Goal: Transaction & Acquisition: Purchase product/service

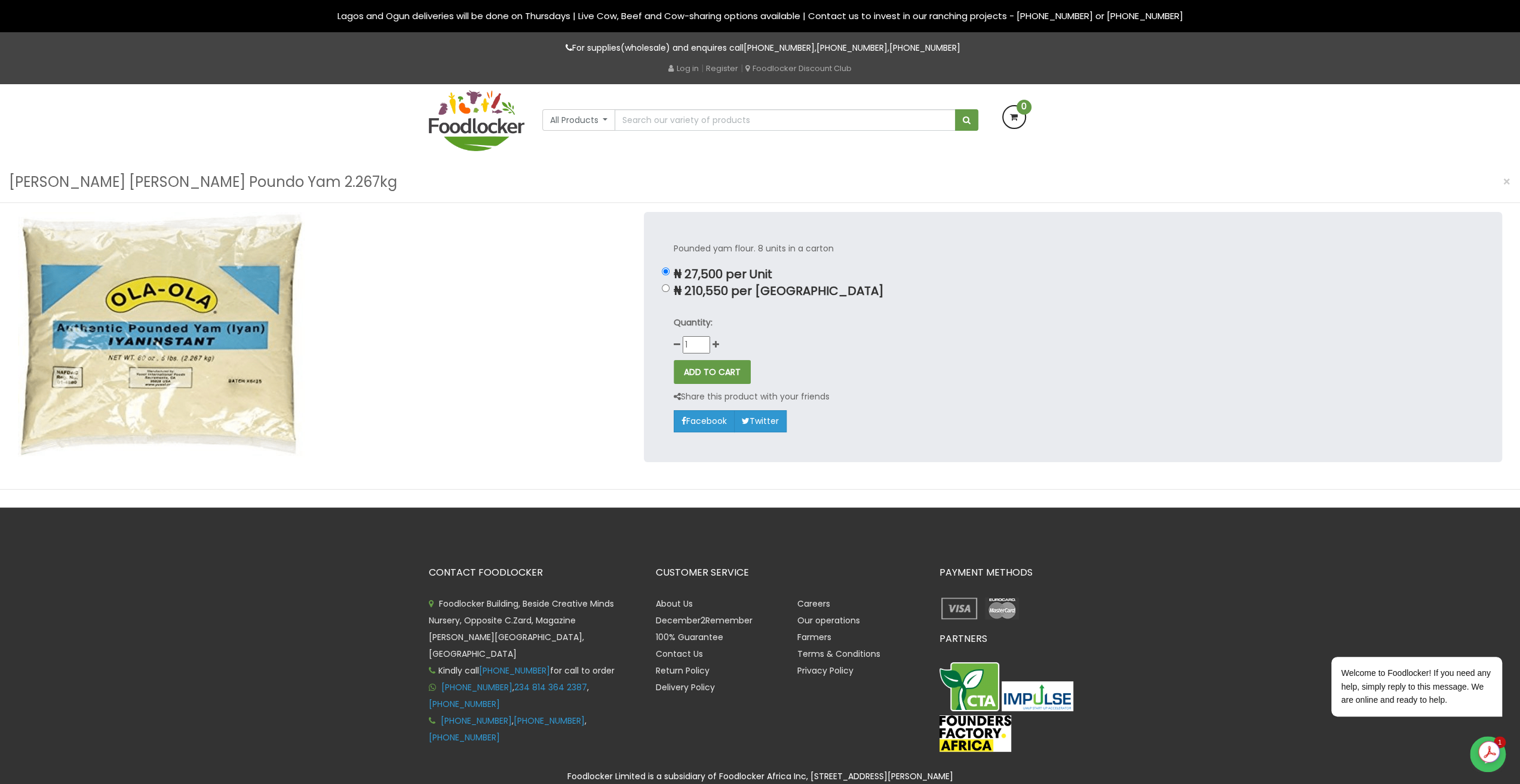
click at [743, 248] on p "Pounded yam flour. 8 units in a carton" at bounding box center [1073, 249] width 798 height 14
click at [1101, 280] on p "₦ 27,500 per Unit" at bounding box center [1073, 274] width 798 height 14
click at [669, 275] on input "₦ 27,500 per Unit" at bounding box center [666, 272] width 8 height 8
click at [485, 127] on img at bounding box center [476, 120] width 95 height 61
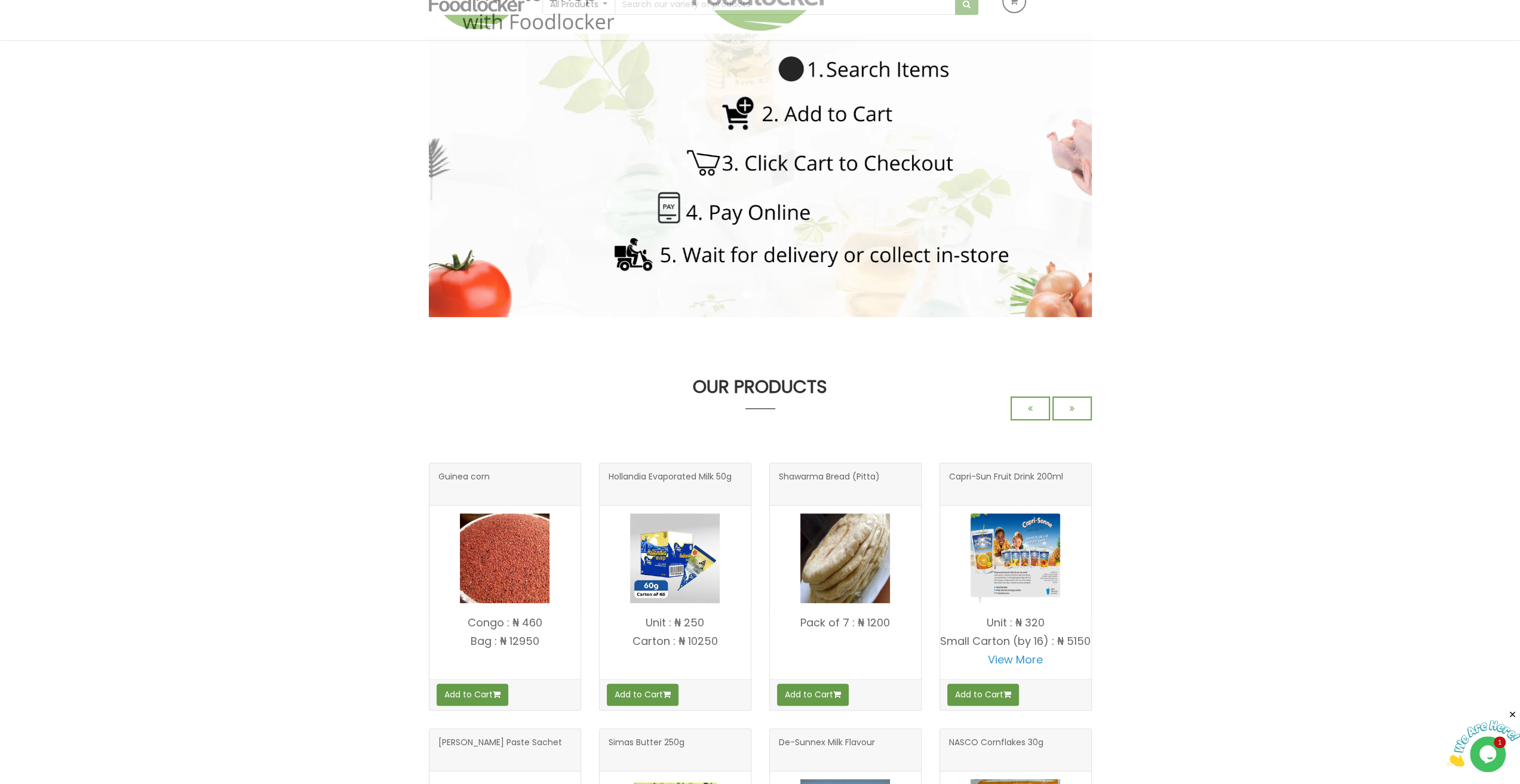
scroll to position [239, 0]
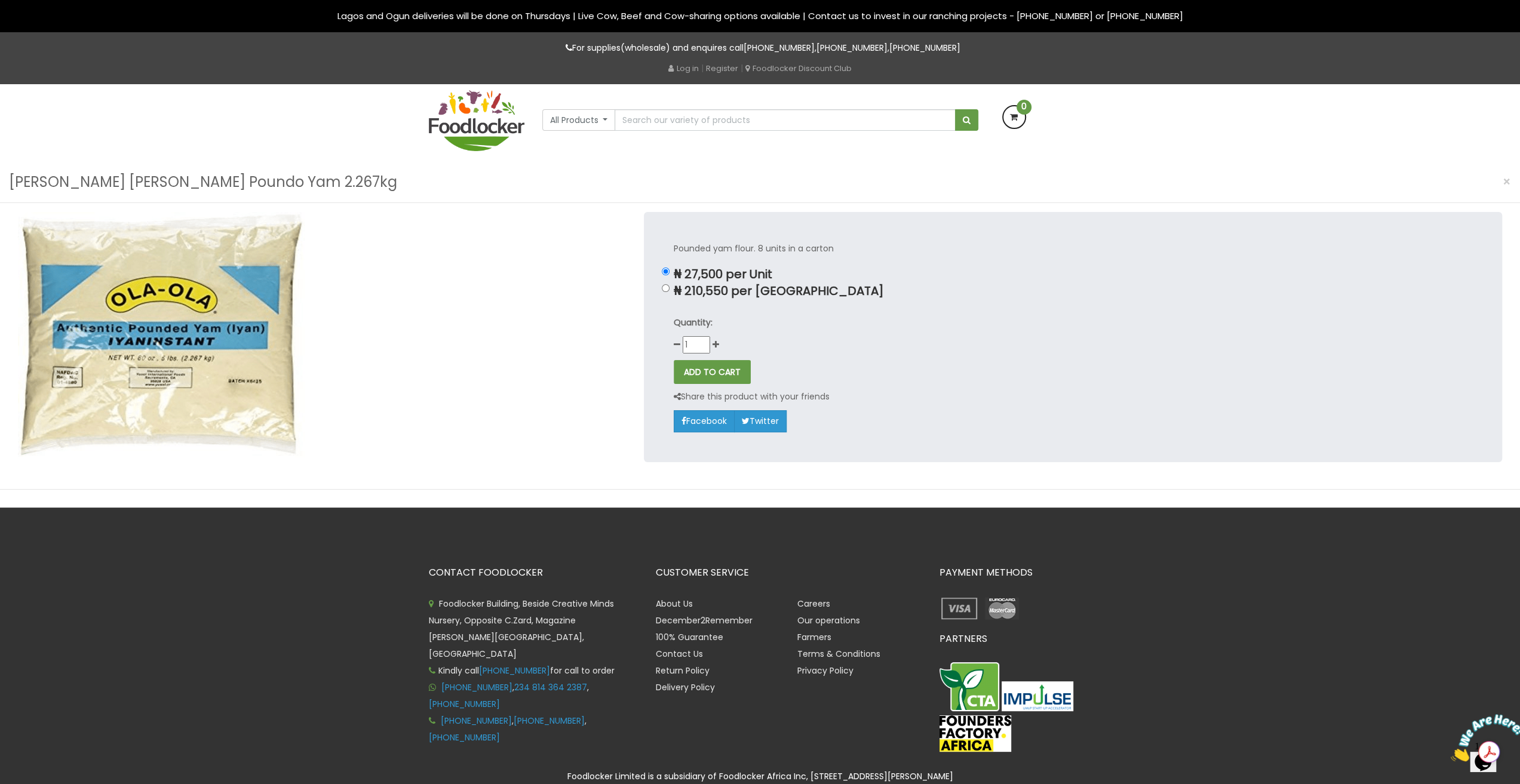
click at [228, 301] on img at bounding box center [161, 334] width 286 height 245
click at [244, 366] on img at bounding box center [161, 334] width 286 height 245
click at [722, 399] on p "Share this product with your friends" at bounding box center [752, 397] width 156 height 14
click at [581, 124] on button "All Products" at bounding box center [579, 120] width 73 height 22
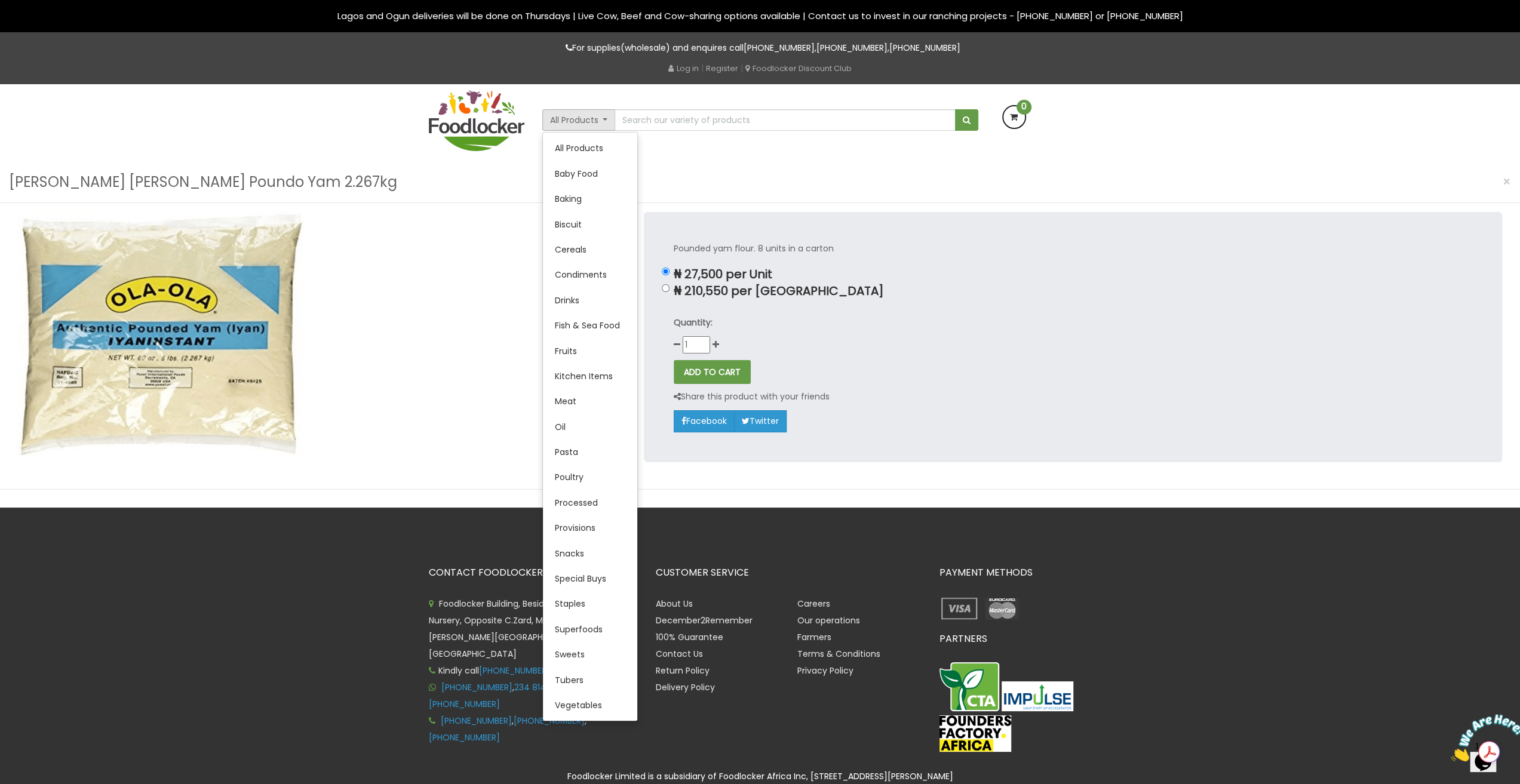
click at [1024, 284] on p "₦ 210,550 per Carton" at bounding box center [1073, 291] width 798 height 14
click at [669, 284] on input "₦ 210,550 per Carton" at bounding box center [666, 288] width 8 height 8
radio input "true"
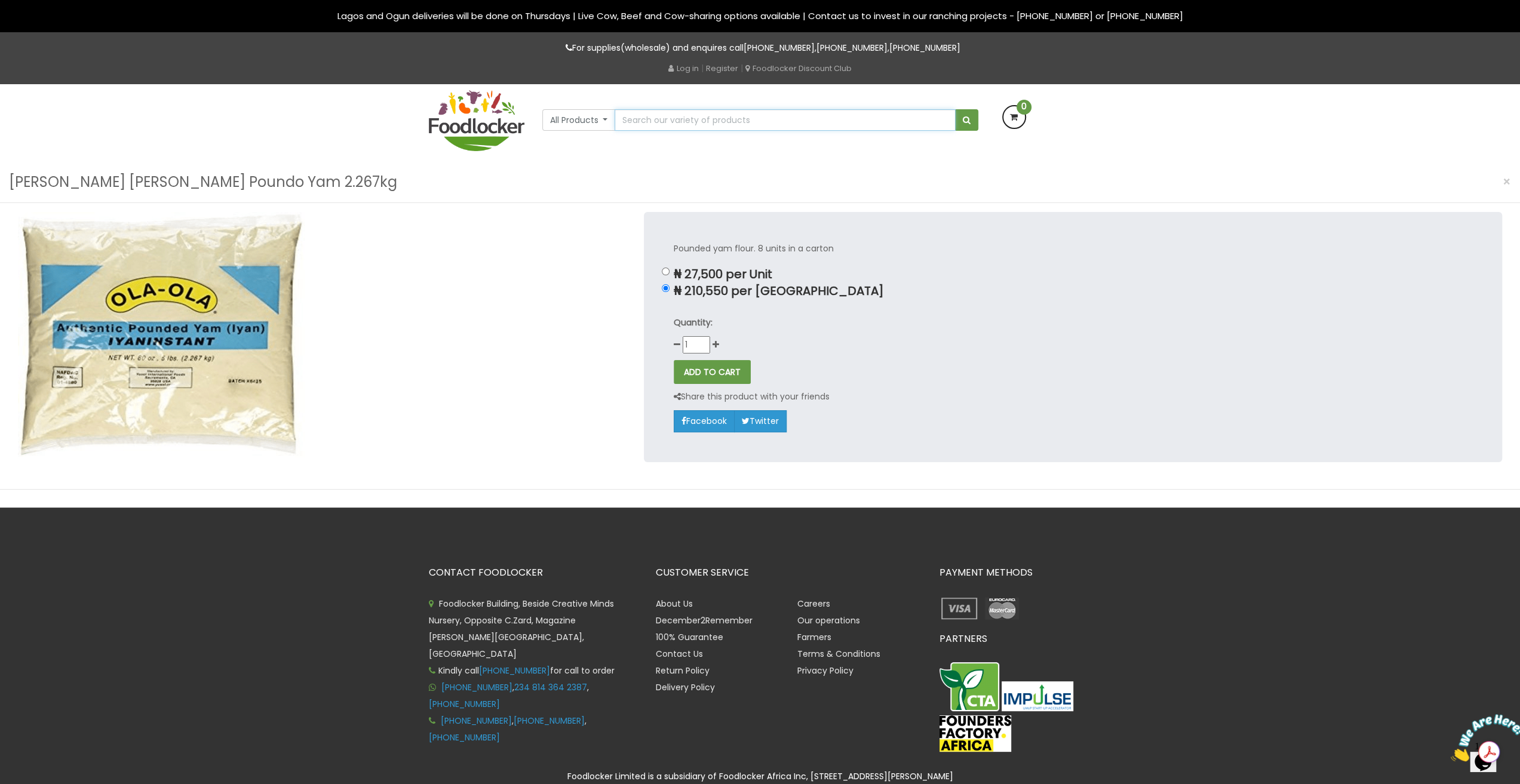
click at [804, 111] on input "text" at bounding box center [784, 120] width 341 height 22
type input "ola ola"
click at [955, 109] on button "submit" at bounding box center [966, 120] width 23 height 22
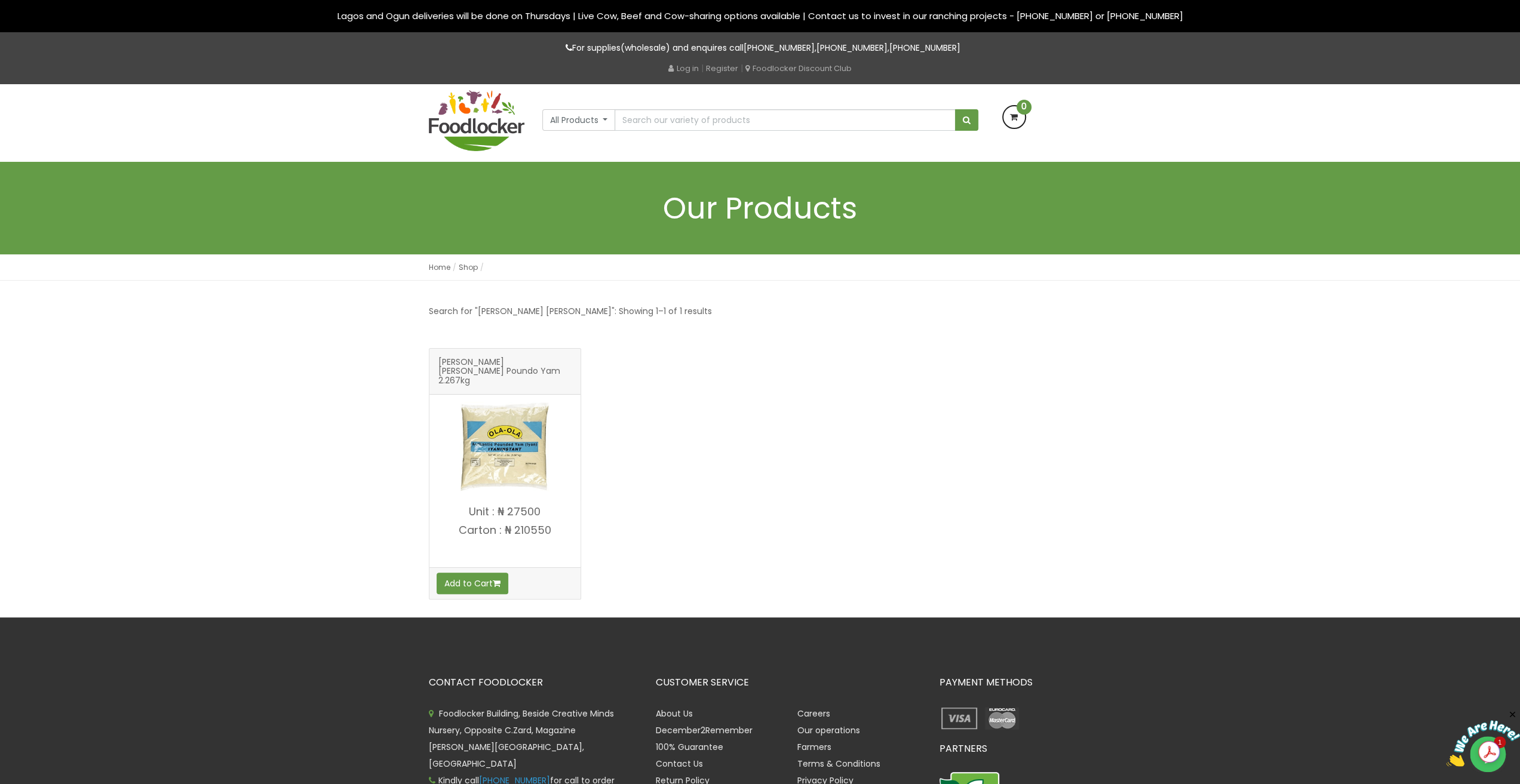
click at [516, 506] on p "Unit : ₦ 27500" at bounding box center [505, 512] width 151 height 12
click at [523, 464] on img at bounding box center [504, 446] width 89 height 89
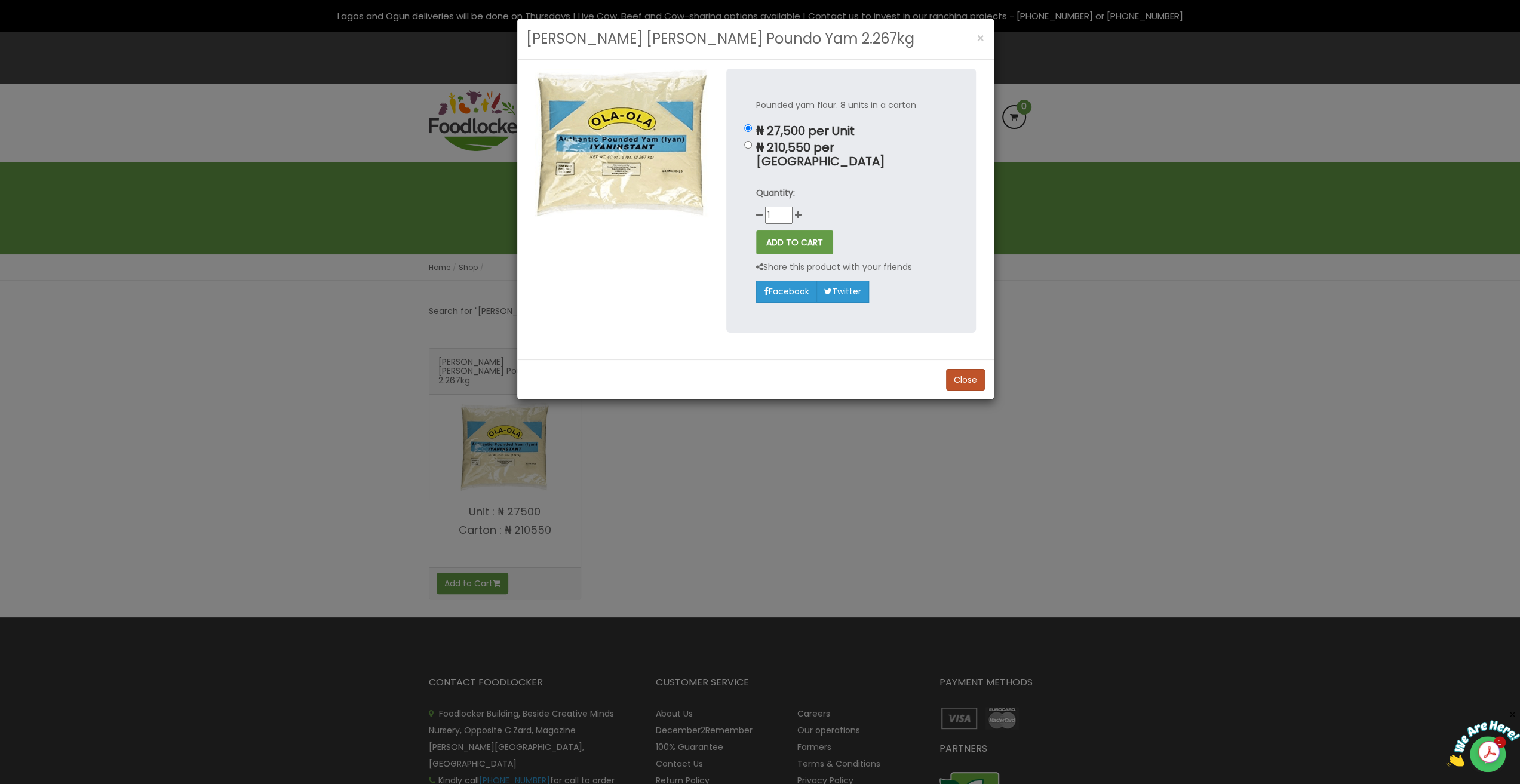
click at [505, 409] on div "Ola Ola Poundo Yam 2.267kg × Pounded yam flour. 8 units in a carton ₦ 27,500 pe…" at bounding box center [760, 392] width 1520 height 784
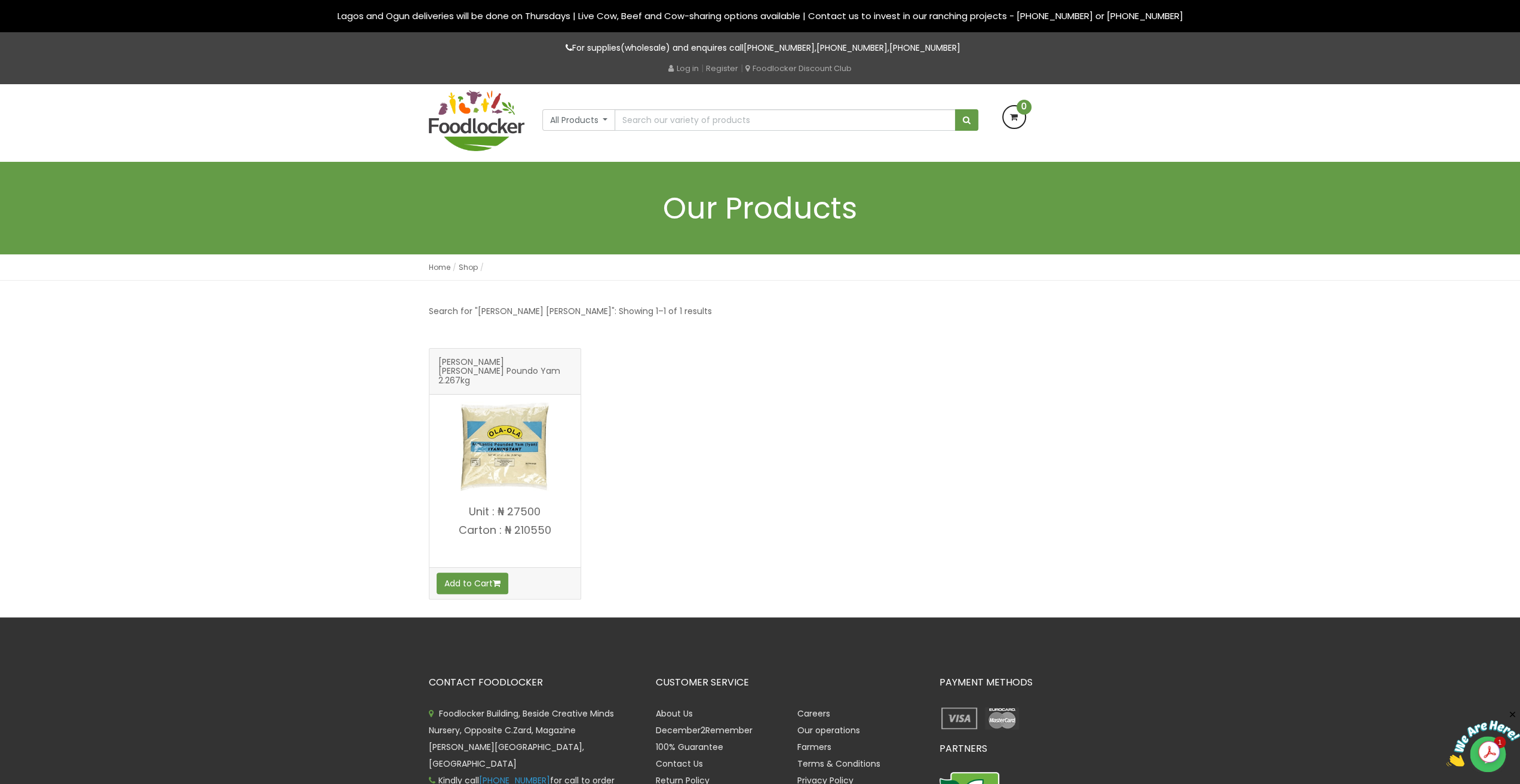
click at [601, 357] on div "Ola Ola Poundo Yam 2.267kg" at bounding box center [760, 482] width 681 height 269
click at [542, 360] on span "Ola Ola Poundo Yam 2.267kg" at bounding box center [505, 370] width 133 height 24
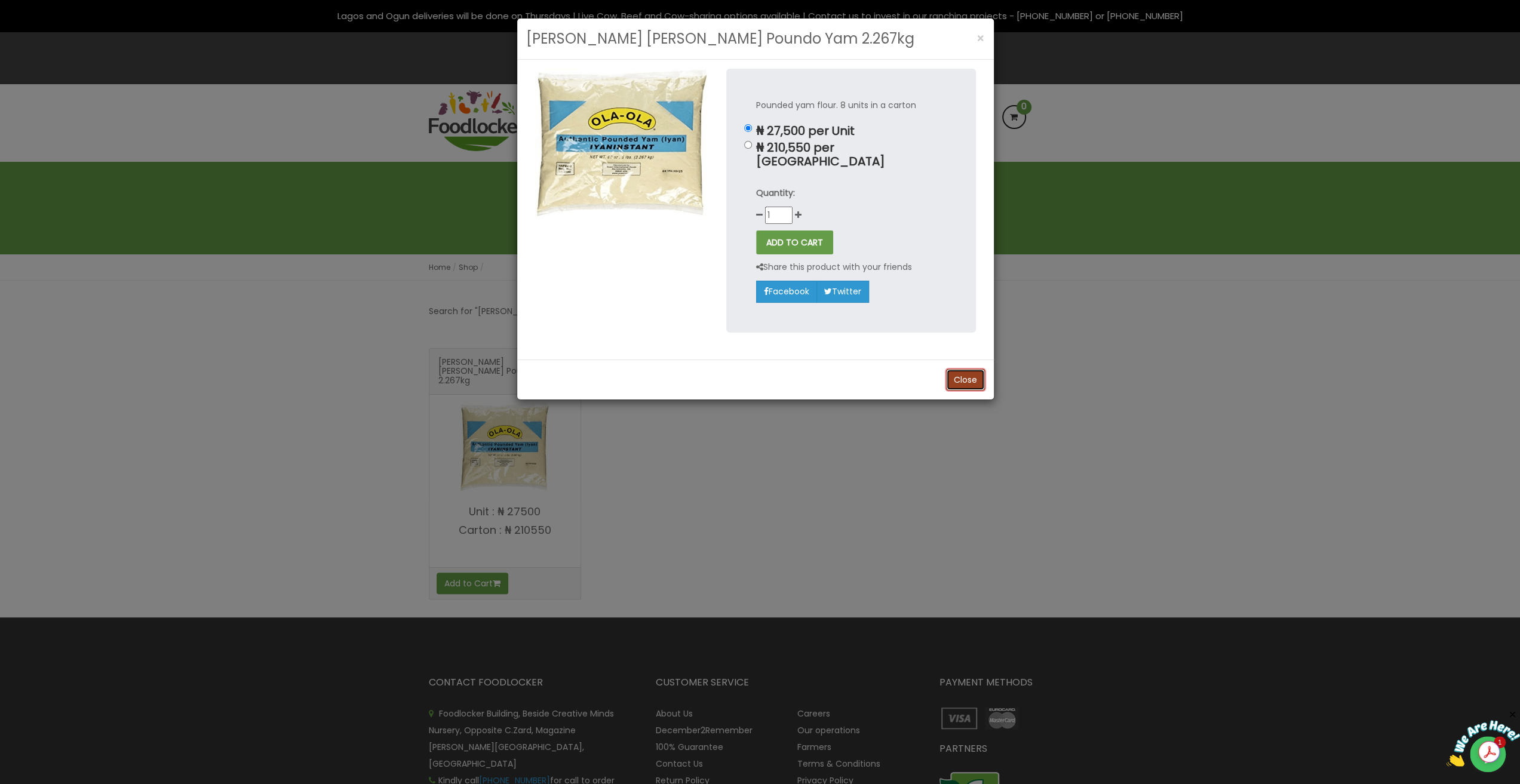
click at [964, 369] on button "Close" at bounding box center [965, 379] width 39 height 22
